Goal: Task Accomplishment & Management: Manage account settings

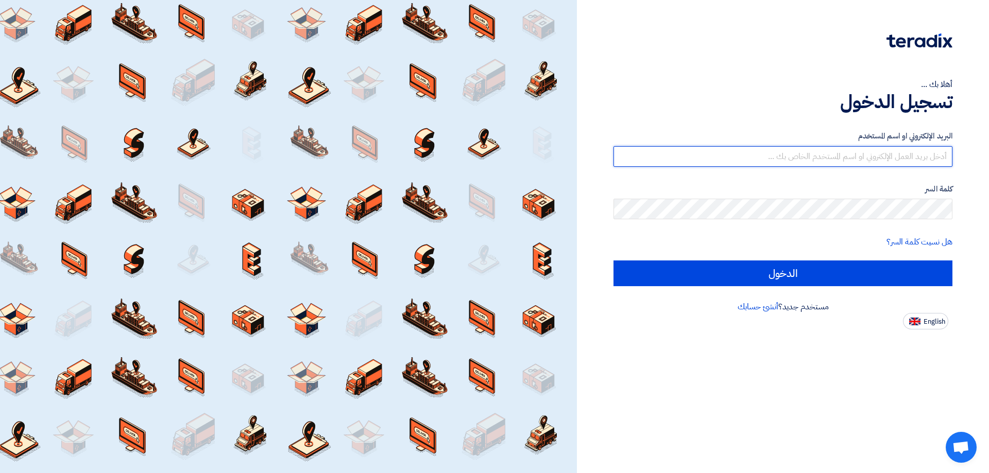
click at [901, 159] on input "text" at bounding box center [782, 156] width 339 height 21
type input "[EMAIL_ADDRESS][DOMAIN_NAME]"
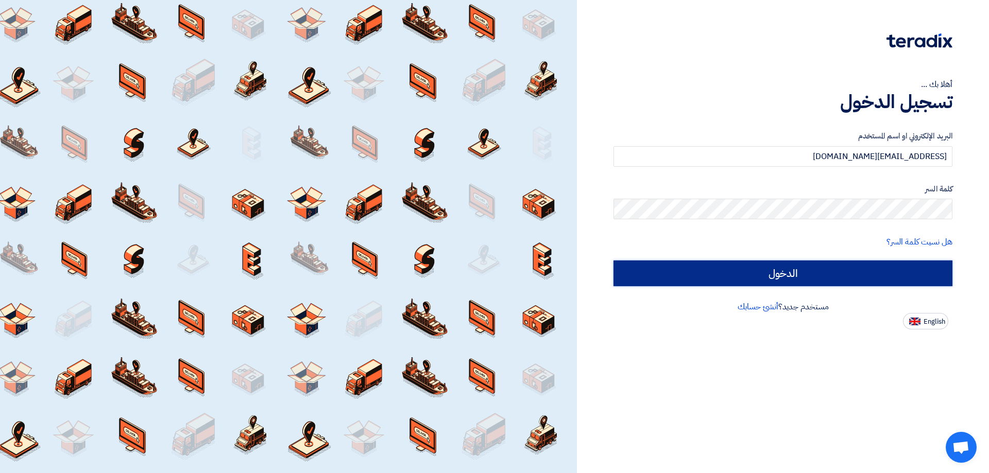
click at [806, 265] on input "الدخول" at bounding box center [782, 274] width 339 height 26
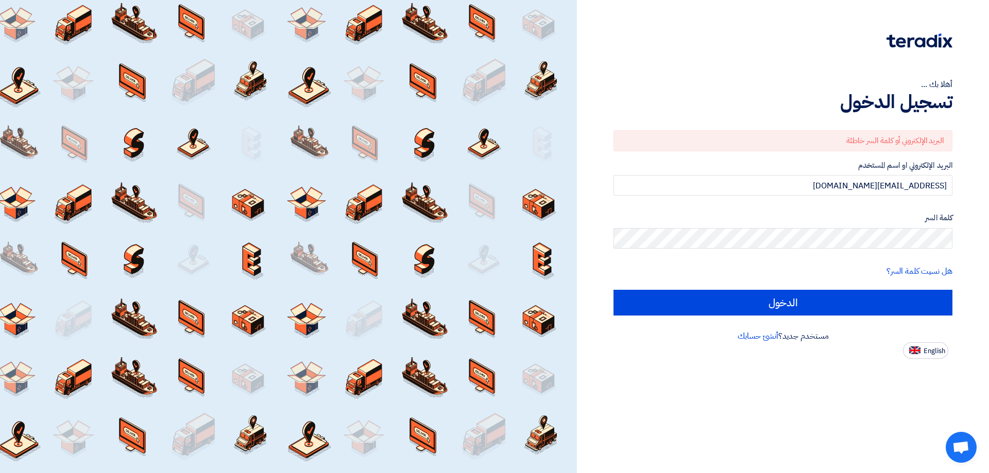
click at [865, 226] on div "كلمة السر" at bounding box center [782, 230] width 339 height 37
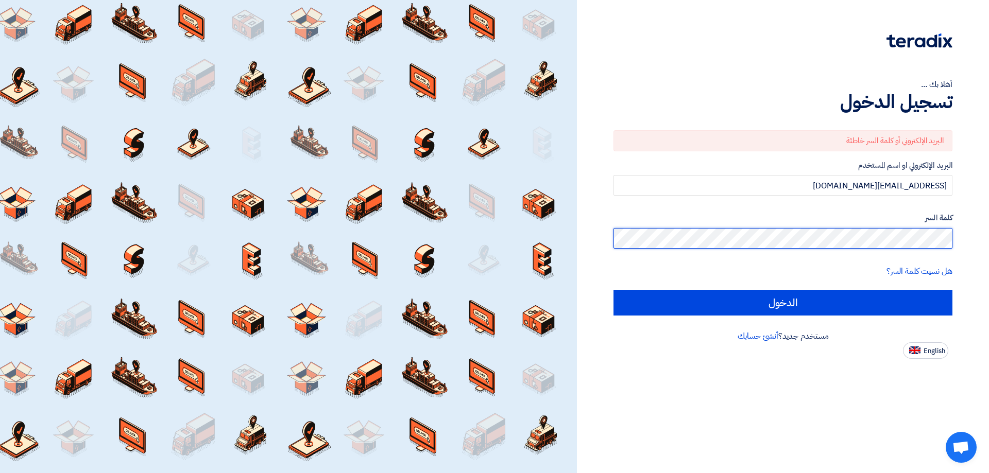
click at [963, 235] on div "أهلا بك ... تسجيل الدخول البريد الإلكتروني أو كلمة السر خاطئة البريد الإلكتروني…" at bounding box center [783, 179] width 397 height 359
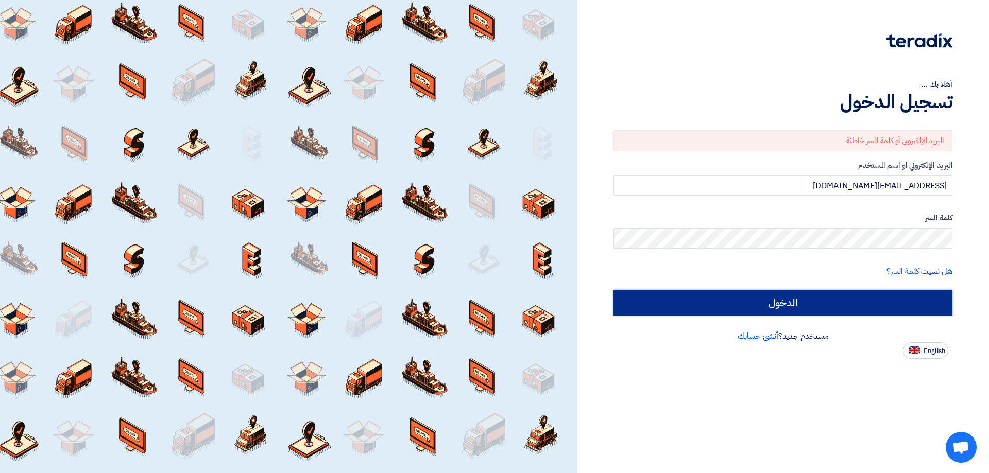
click at [832, 299] on input "الدخول" at bounding box center [782, 303] width 339 height 26
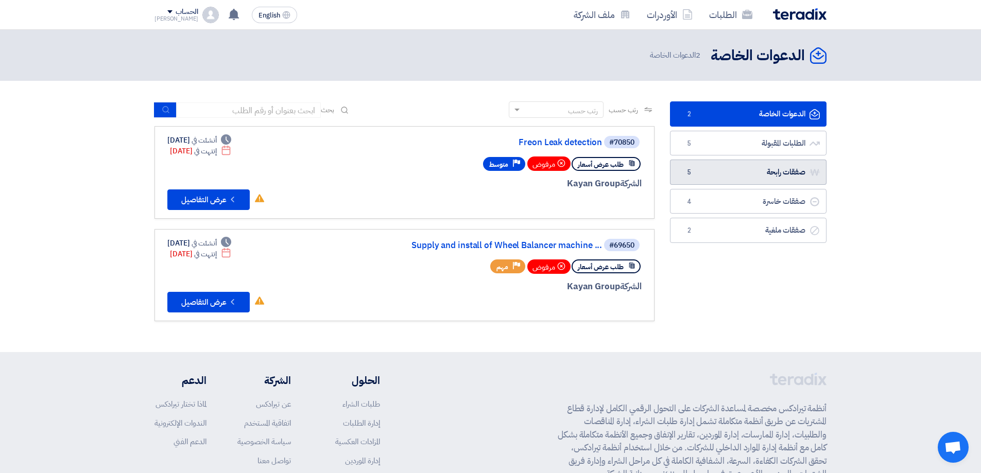
click at [796, 179] on link "صفقات رابحة صفقات رابحة 5" at bounding box center [748, 172] width 157 height 25
